Goal: Transaction & Acquisition: Purchase product/service

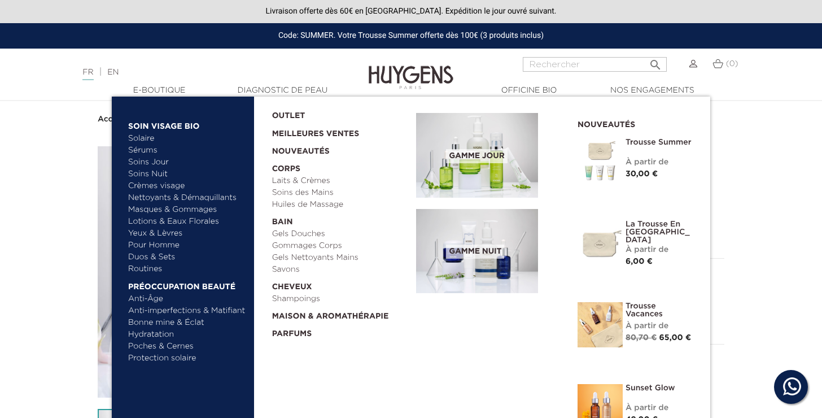
click at [455, 160] on img at bounding box center [477, 155] width 122 height 85
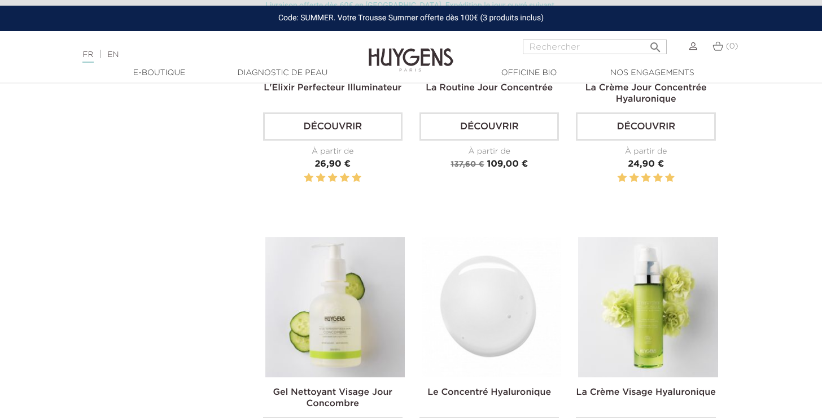
scroll to position [508, 0]
click at [509, 309] on img at bounding box center [492, 307] width 140 height 140
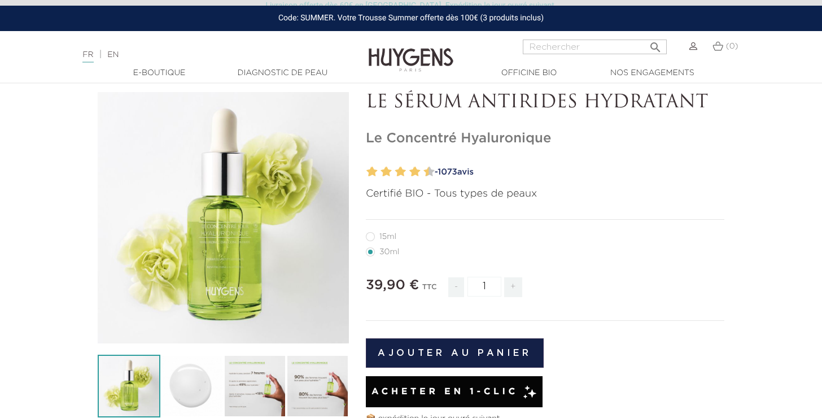
click at [466, 351] on button "Ajouter au panier" at bounding box center [455, 352] width 178 height 29
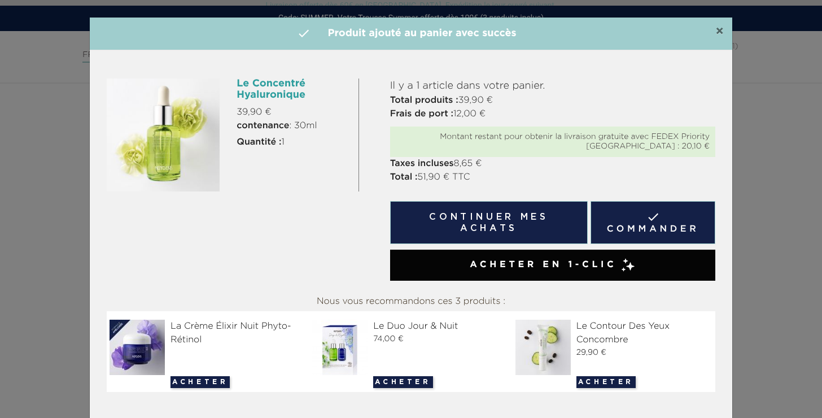
click at [719, 30] on span "×" at bounding box center [720, 32] width 8 height 14
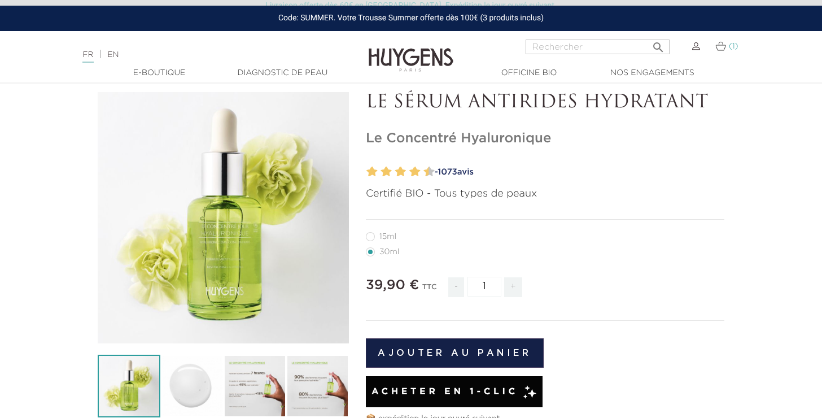
click at [729, 46] on span "(1)" at bounding box center [734, 46] width 10 height 8
